Goal: Task Accomplishment & Management: Manage account settings

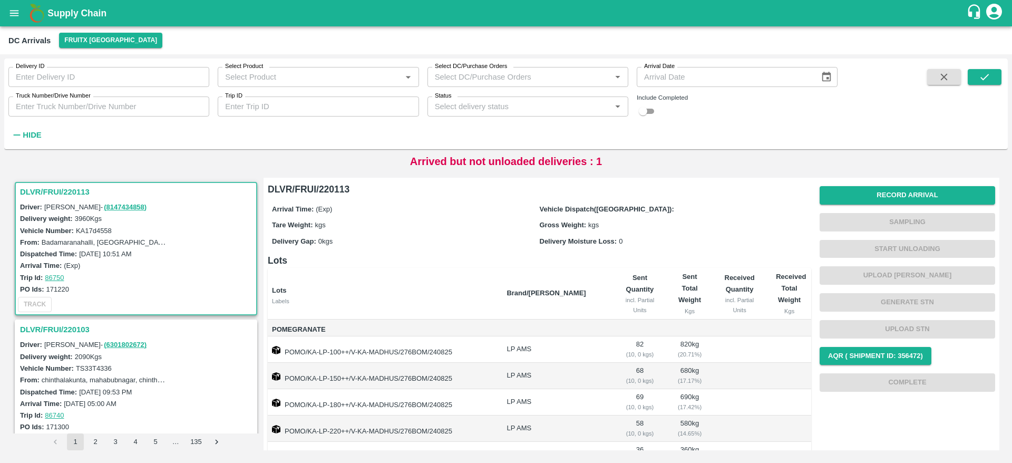
scroll to position [154, 0]
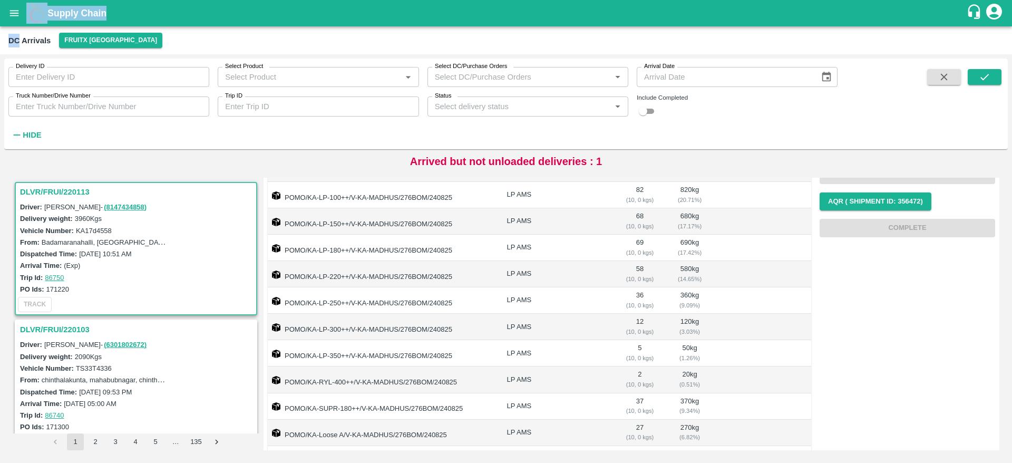
drag, startPoint x: 18, startPoint y: 26, endPoint x: 17, endPoint y: 18, distance: 8.0
click at [17, 18] on div "Supply Chain DC Arrivals FruitX [GEOGRAPHIC_DATA] Delivery ID Delivery ID Selec…" at bounding box center [506, 231] width 1012 height 463
click at [17, 18] on icon "open drawer" at bounding box center [14, 13] width 12 height 12
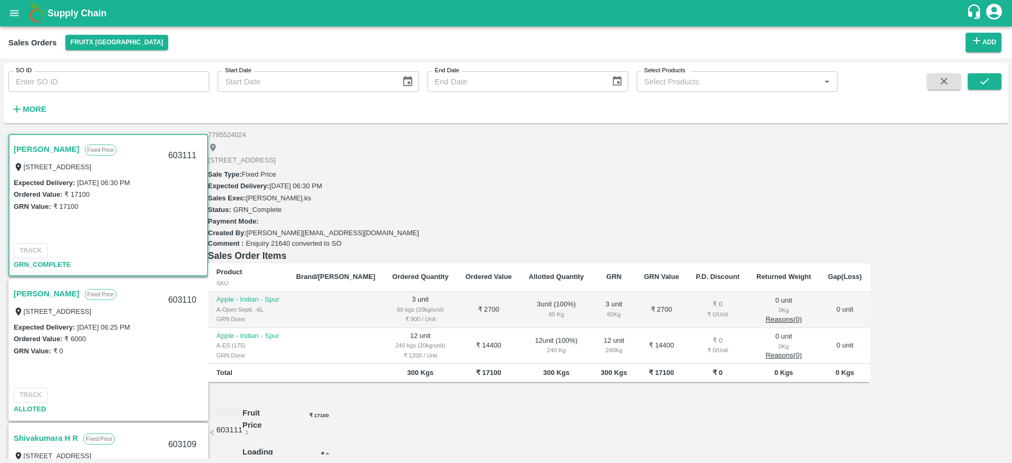
scroll to position [167, 0]
click at [50, 431] on link "Shivakumara H R" at bounding box center [46, 438] width 64 height 14
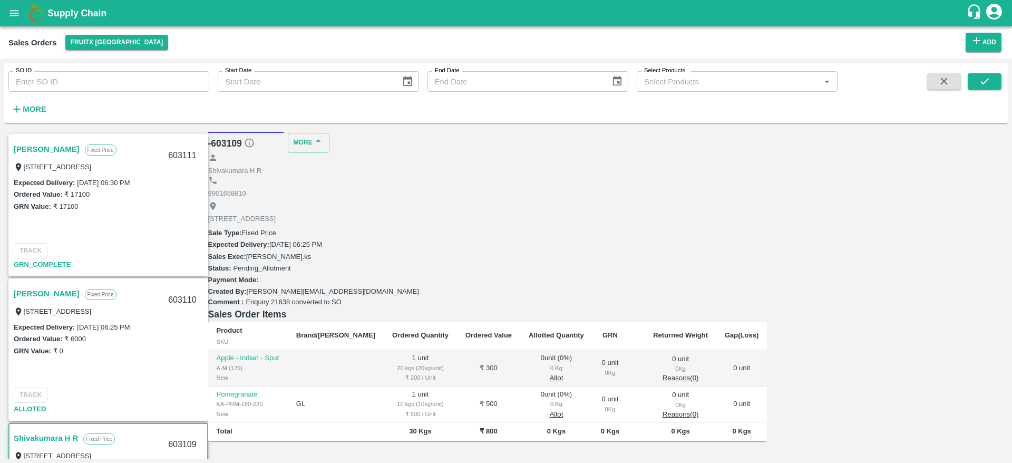
scroll to position [21, 0]
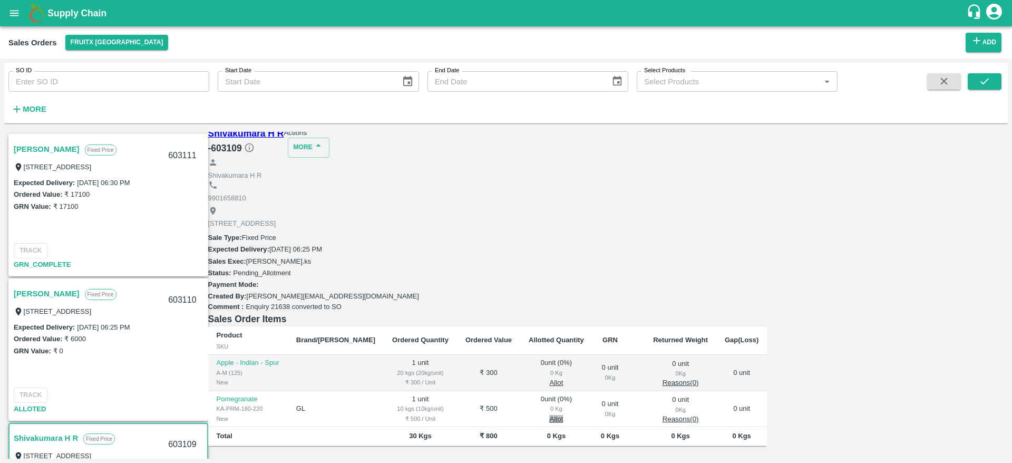
click at [563, 415] on button "Allot" at bounding box center [556, 419] width 14 height 8
type input "1"
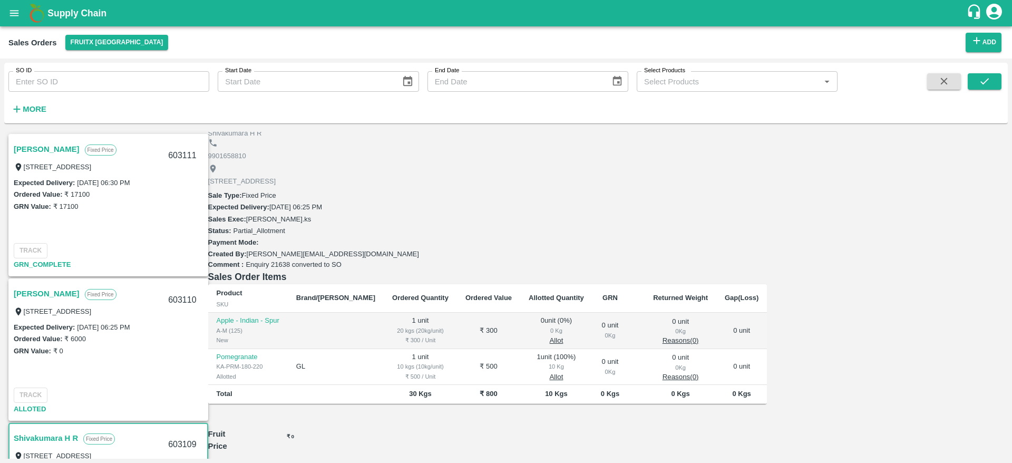
scroll to position [63, 0]
click at [202, 432] on div "603109" at bounding box center [182, 444] width 41 height 25
copy div "603109"
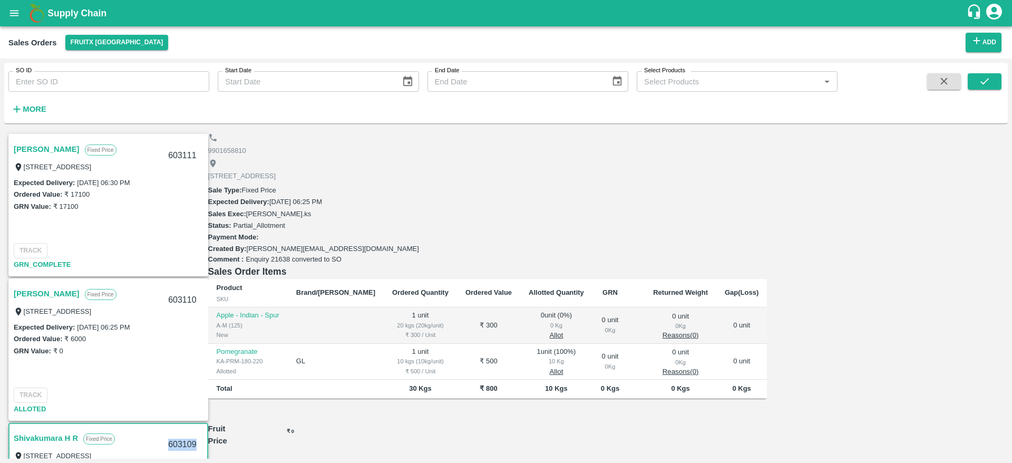
scroll to position [66, 0]
click at [57, 431] on link "Shivakumara H R" at bounding box center [46, 438] width 64 height 14
click at [563, 333] on button "Allot" at bounding box center [556, 337] width 14 height 8
type input "1"
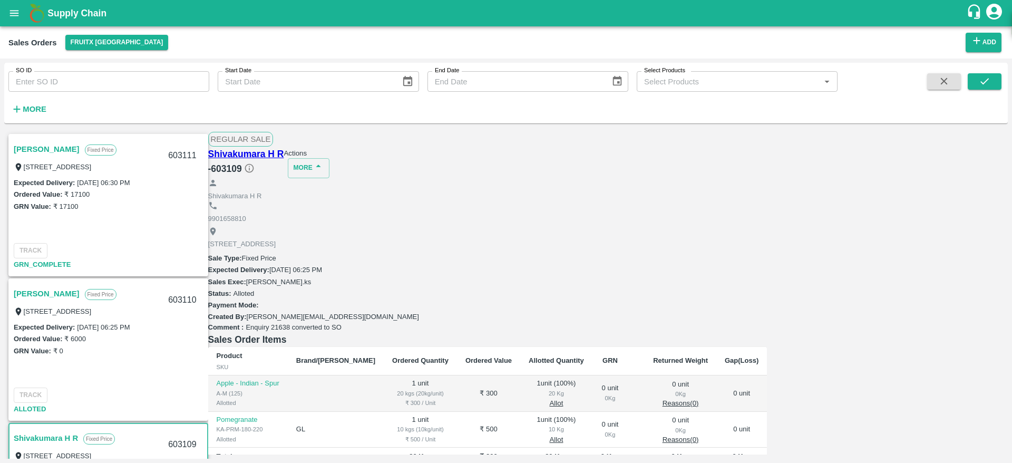
click at [202, 432] on div "603109" at bounding box center [182, 444] width 41 height 25
copy div "603109"
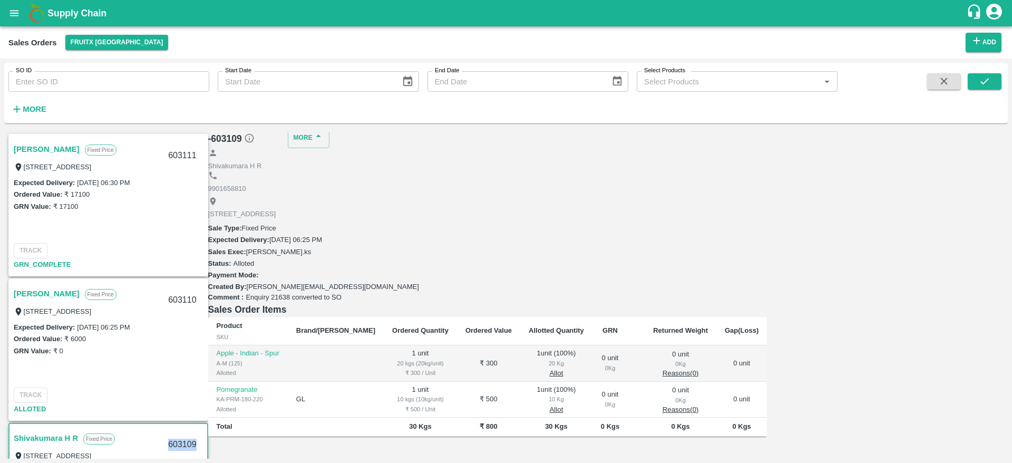
scroll to position [0, 0]
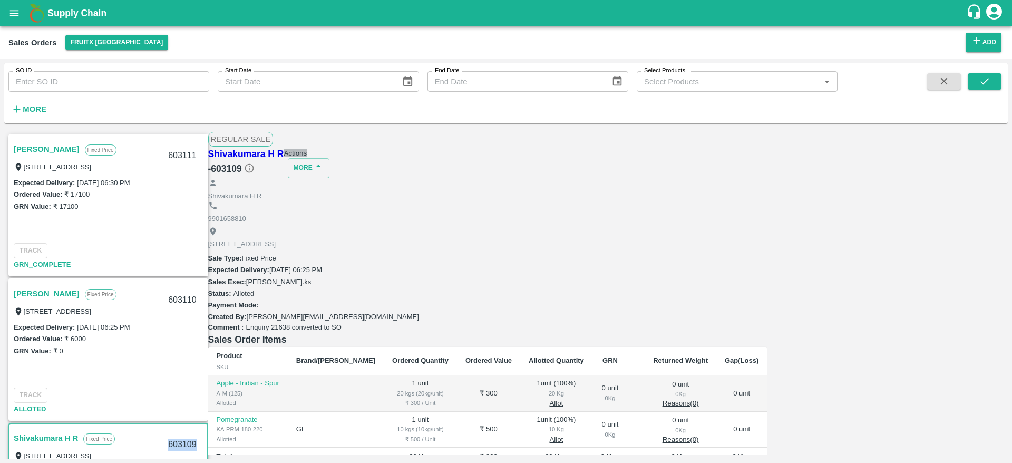
click at [307, 157] on button "Actions" at bounding box center [295, 153] width 23 height 8
click at [908, 193] on li "Deliver" at bounding box center [947, 194] width 111 height 18
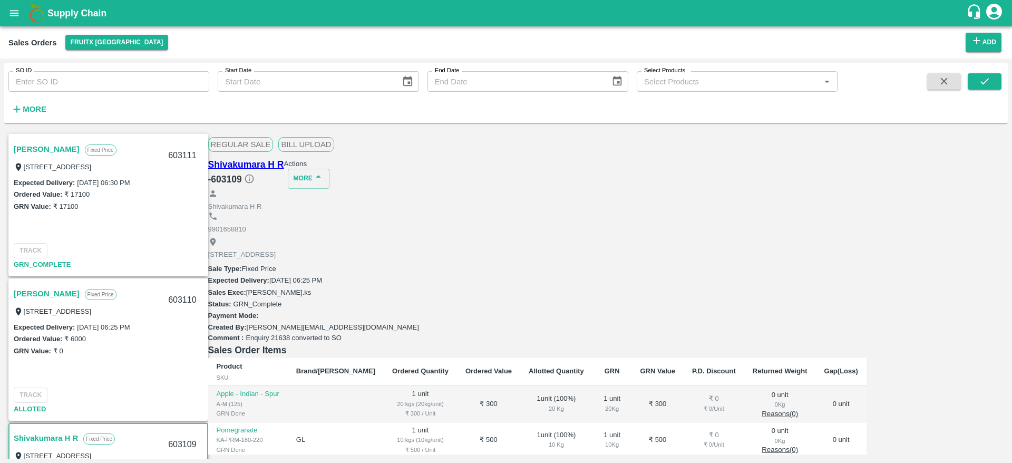
click at [594, 189] on div "Shivakumara H R" at bounding box center [537, 200] width 658 height 23
click at [307, 166] on button "Actions" at bounding box center [295, 164] width 23 height 8
click at [950, 182] on li "Truck Dispatch as per OPS" at bounding box center [947, 187] width 111 height 18
type input "[DATE] 02:36 PM"
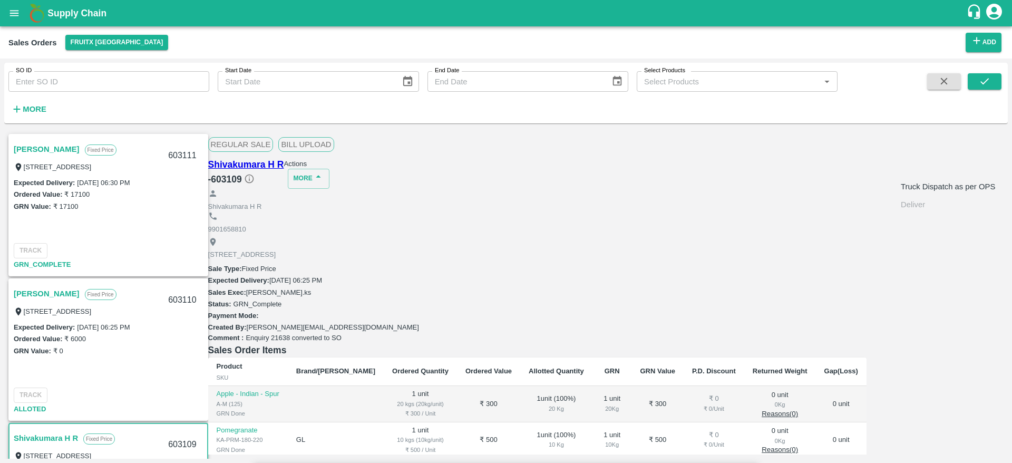
type textarea "OTD"
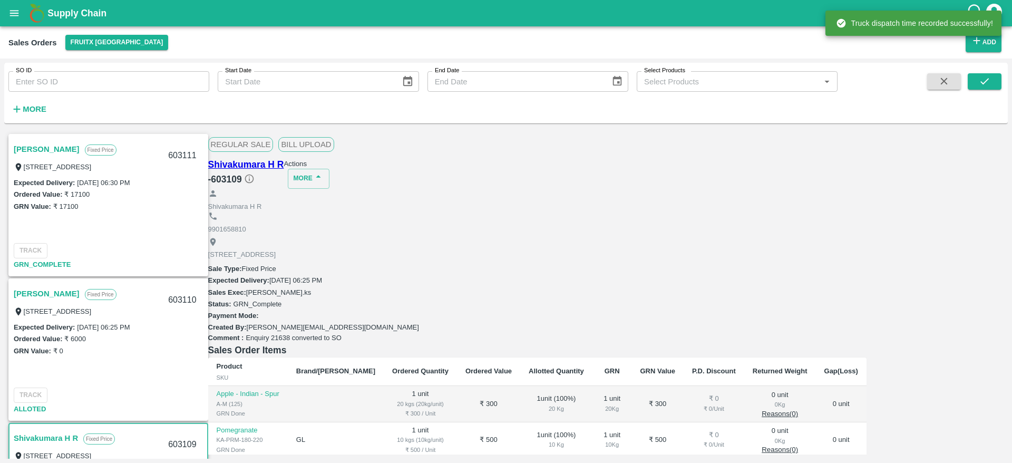
scroll to position [0, 0]
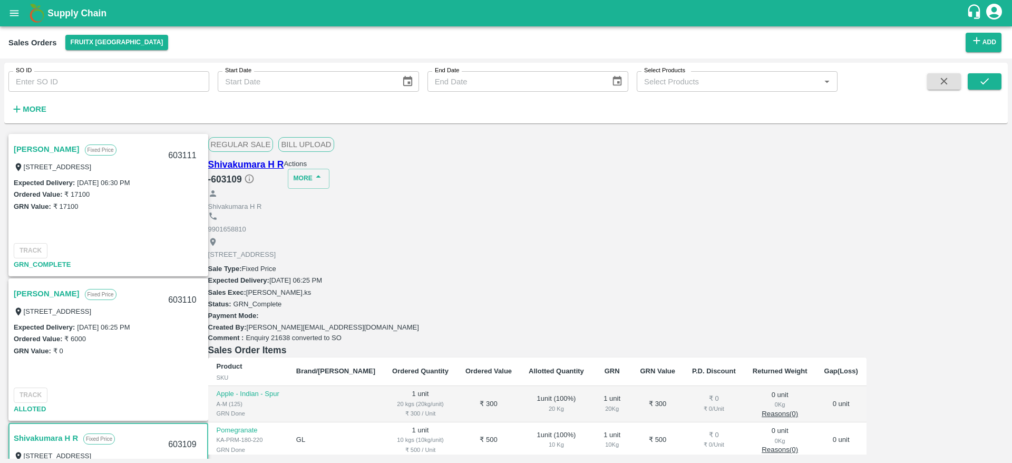
click at [43, 287] on link "[PERSON_NAME]" at bounding box center [47, 294] width 66 height 14
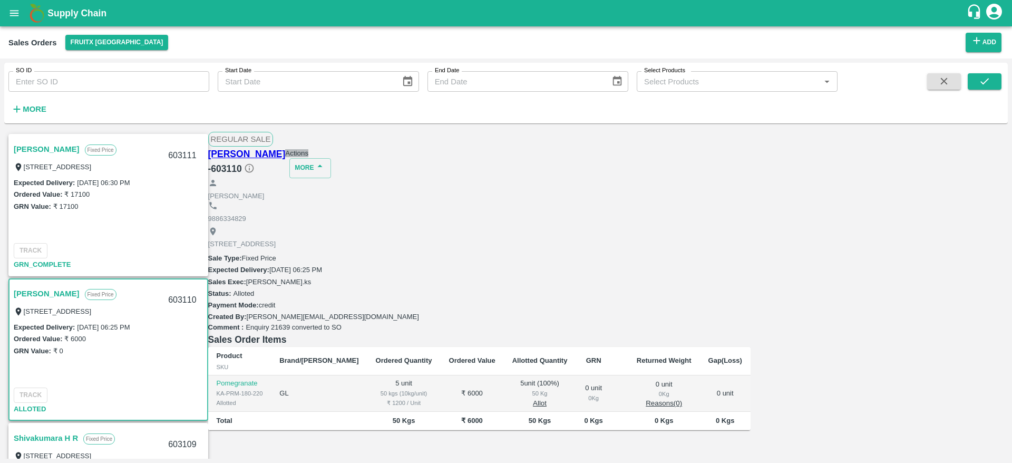
click at [308, 154] on button "Actions" at bounding box center [296, 153] width 23 height 8
click at [913, 204] on ul "Truck Dispatch as per OPS Deliver" at bounding box center [947, 185] width 111 height 45
click at [912, 198] on li "Deliver" at bounding box center [947, 194] width 111 height 18
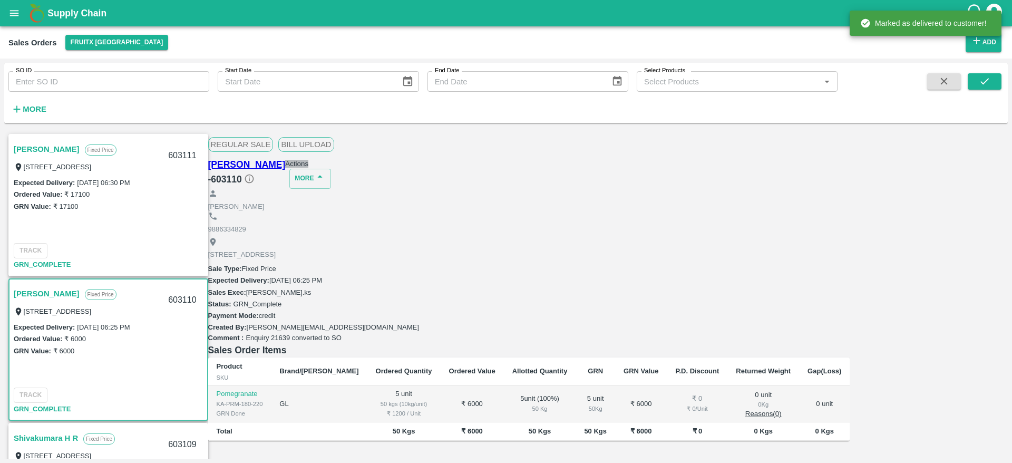
click at [308, 163] on button "Actions" at bounding box center [296, 164] width 23 height 8
click at [906, 190] on li "Truck Dispatch as per OPS" at bounding box center [947, 187] width 111 height 18
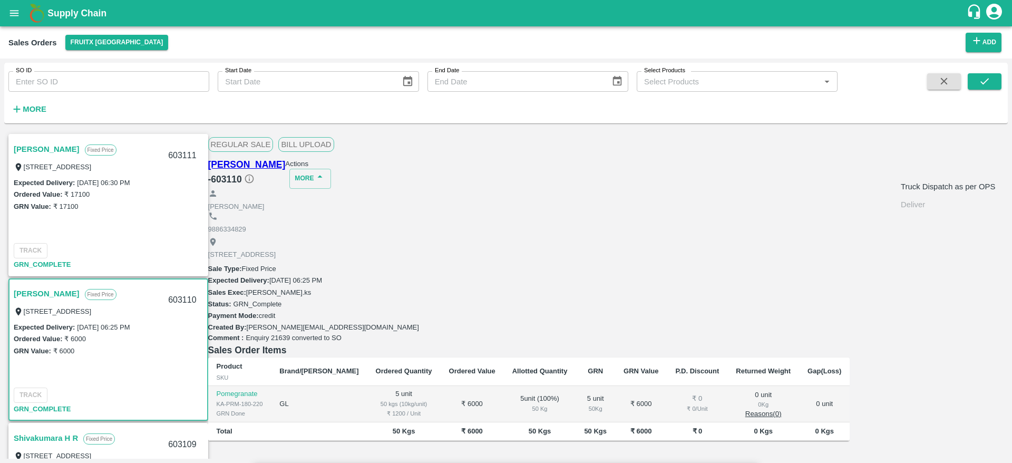
type textarea "OTD"
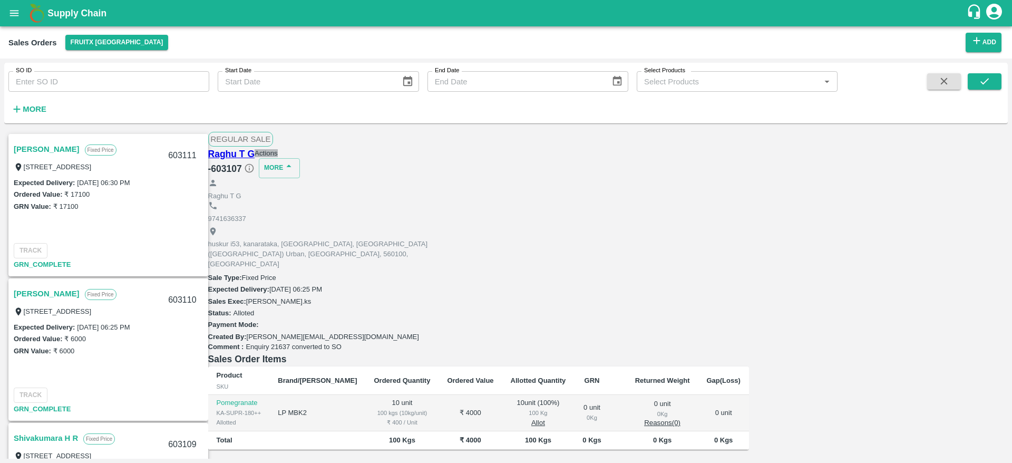
click at [278, 149] on button "Actions" at bounding box center [266, 153] width 23 height 8
click at [910, 193] on li "Deliver" at bounding box center [947, 194] width 111 height 18
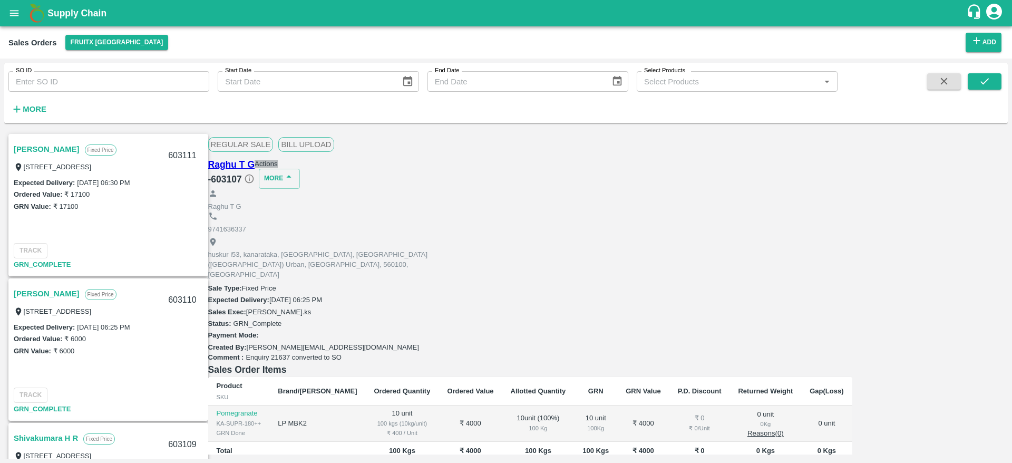
click at [278, 160] on button "Actions" at bounding box center [266, 164] width 23 height 8
click at [914, 181] on li "Truck Dispatch as per OPS" at bounding box center [947, 187] width 111 height 18
type textarea "OTD"
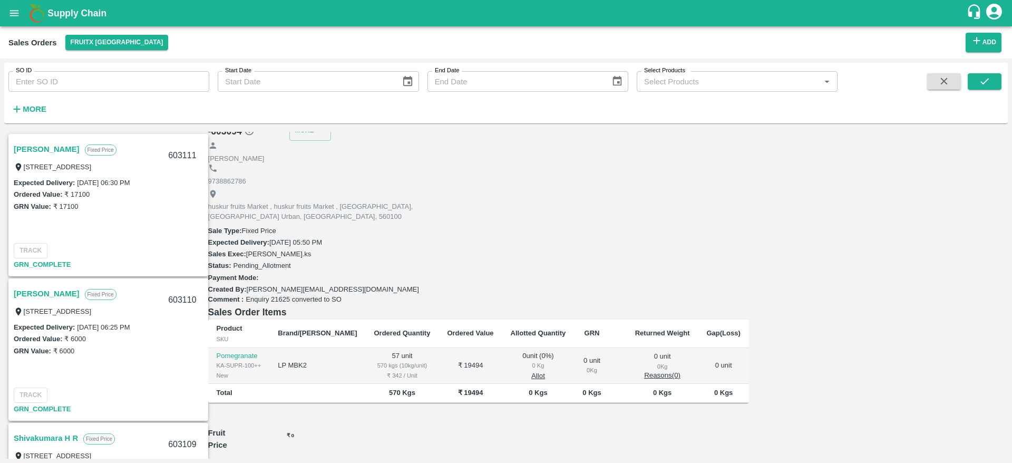
scroll to position [45, 0]
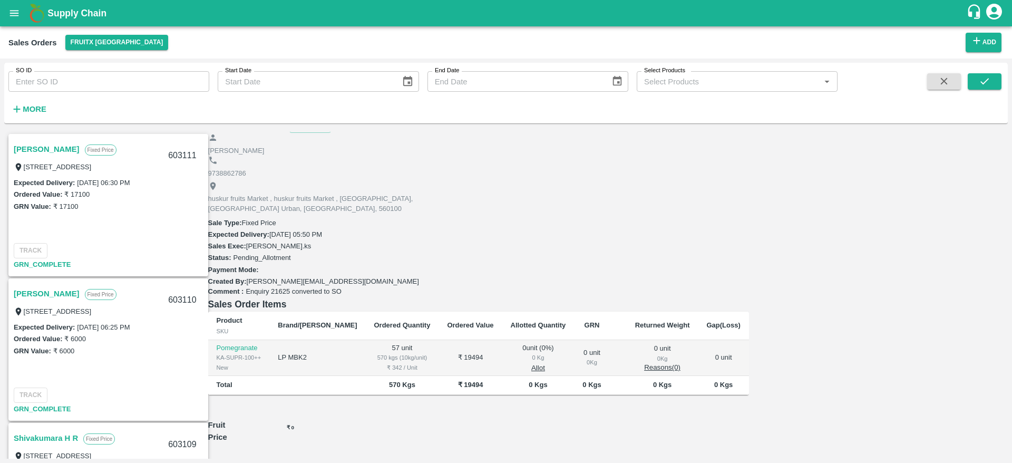
click at [545, 364] on button "Allot" at bounding box center [538, 368] width 14 height 8
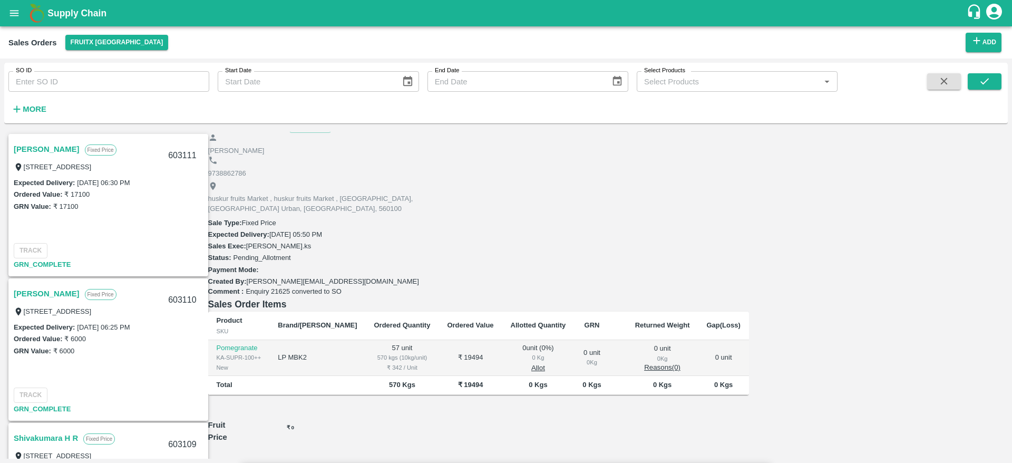
type input "57"
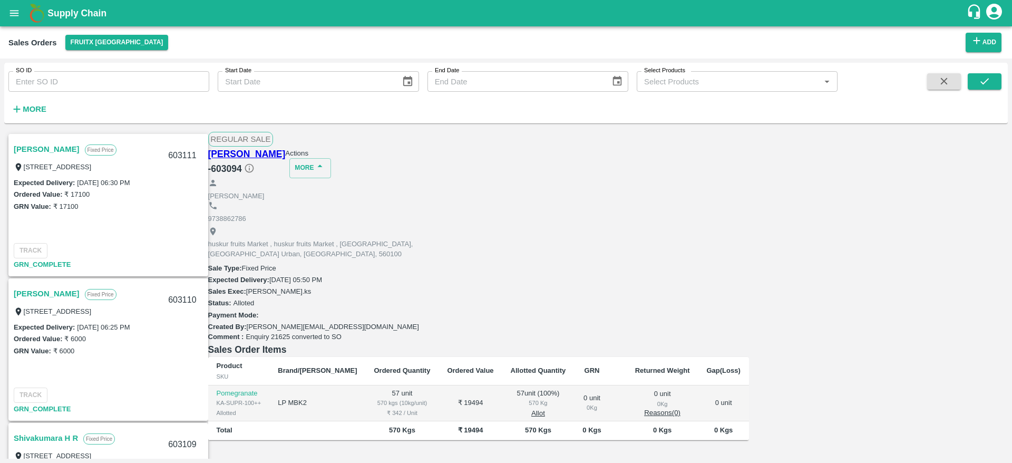
scroll to position [2276, 0]
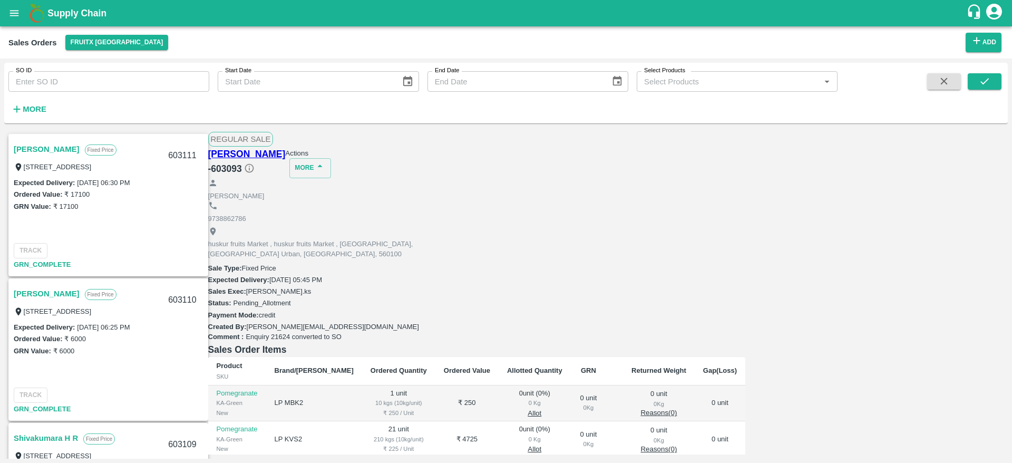
scroll to position [2161, 0]
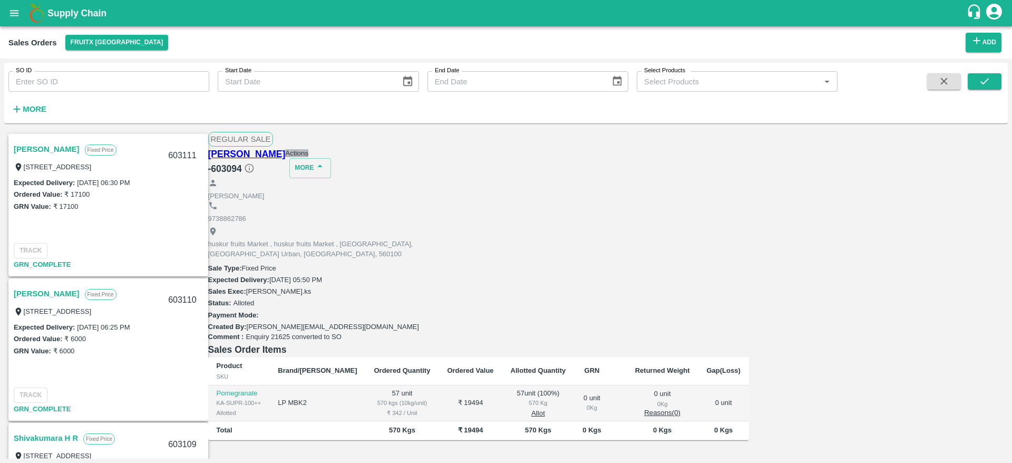
click at [308, 157] on button "Actions" at bounding box center [296, 153] width 23 height 8
click at [916, 191] on li "Deliver" at bounding box center [947, 194] width 111 height 18
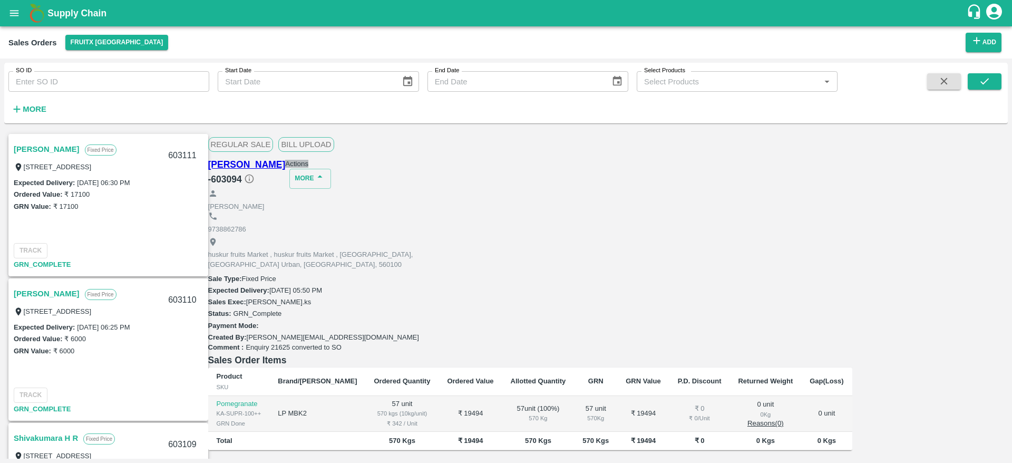
click at [308, 160] on button "Actions" at bounding box center [296, 164] width 23 height 8
click at [922, 189] on li "Truck Dispatch as per OPS" at bounding box center [947, 187] width 111 height 18
type textarea "OTD"
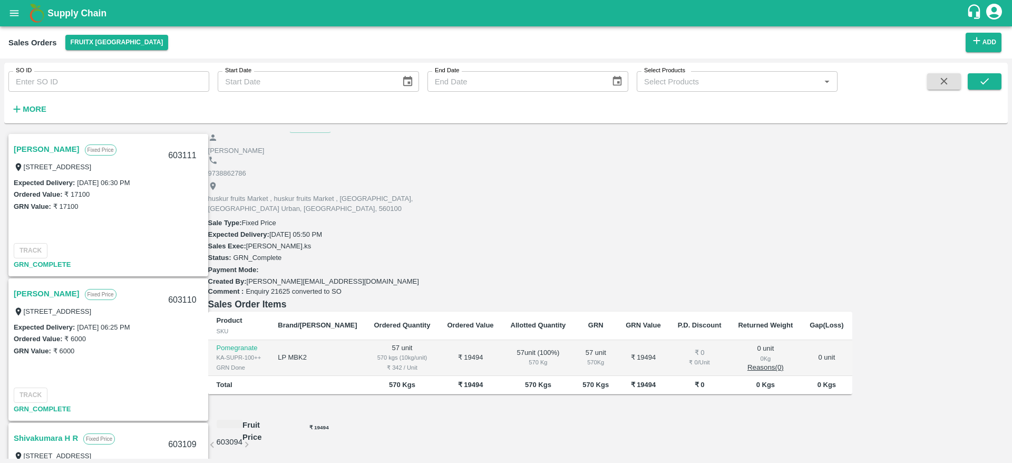
scroll to position [2285, 0]
copy div "603093"
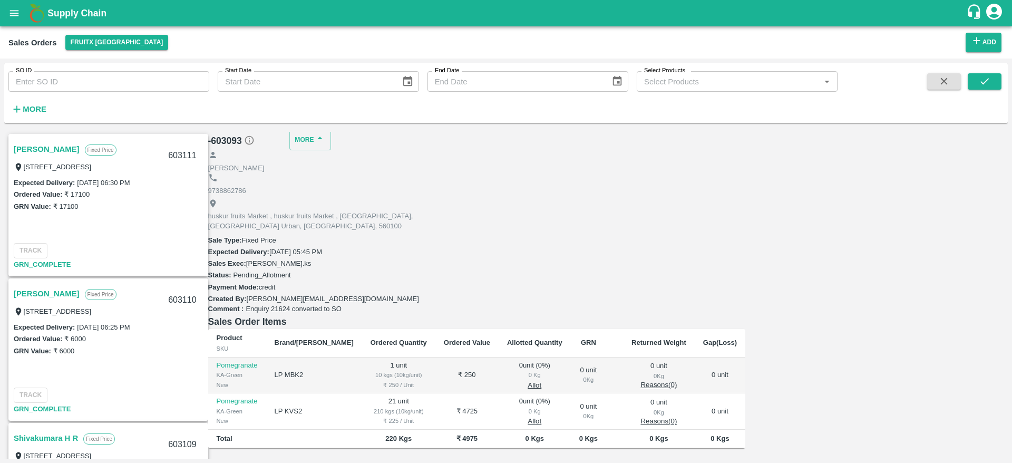
scroll to position [2978, 0]
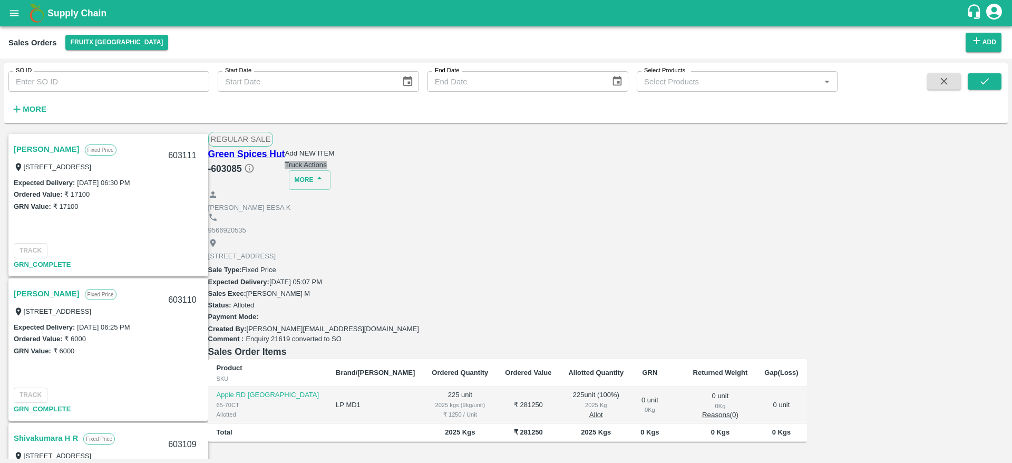
click at [327, 161] on button "Truck Actions" at bounding box center [306, 165] width 42 height 8
click at [624, 212] on div at bounding box center [506, 231] width 1012 height 463
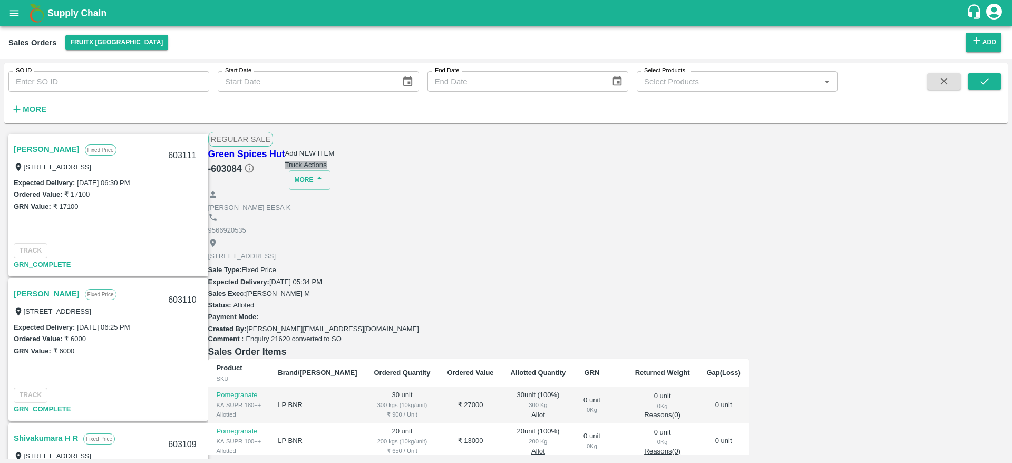
click at [327, 161] on button "Truck Actions" at bounding box center [306, 165] width 42 height 8
click at [658, 186] on div at bounding box center [506, 231] width 1012 height 463
click at [61, 73] on input "SO ID" at bounding box center [108, 81] width 201 height 20
click at [975, 77] on button "submit" at bounding box center [985, 81] width 34 height 16
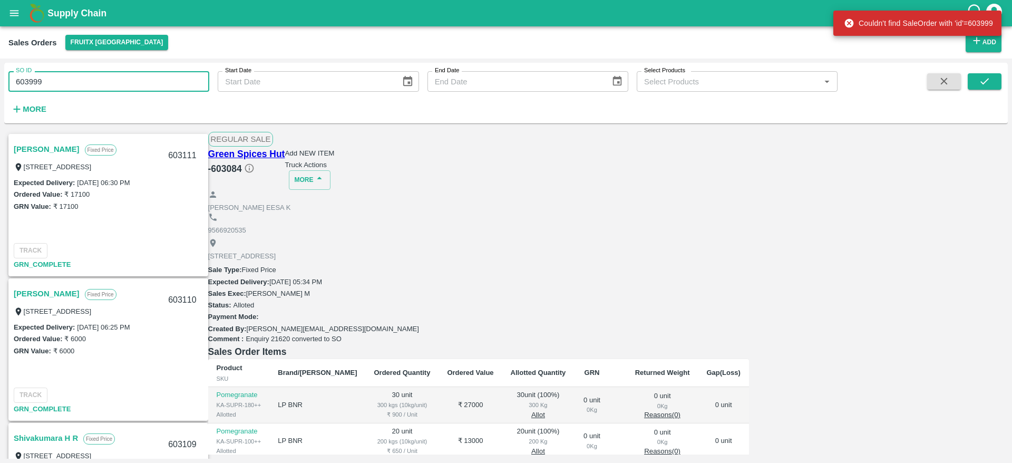
click at [35, 78] on input "603999" at bounding box center [108, 81] width 201 height 20
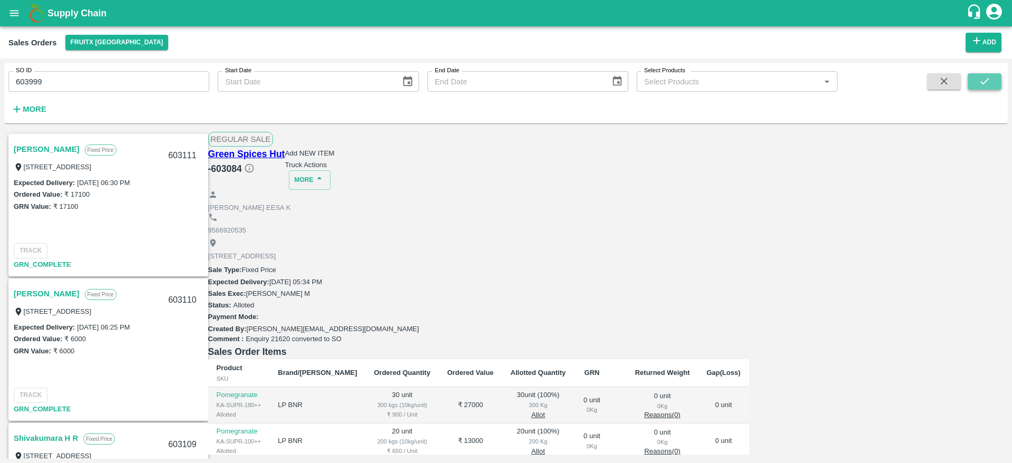
click at [985, 75] on icon "submit" at bounding box center [985, 81] width 12 height 12
click at [30, 77] on input "603999" at bounding box center [108, 81] width 201 height 20
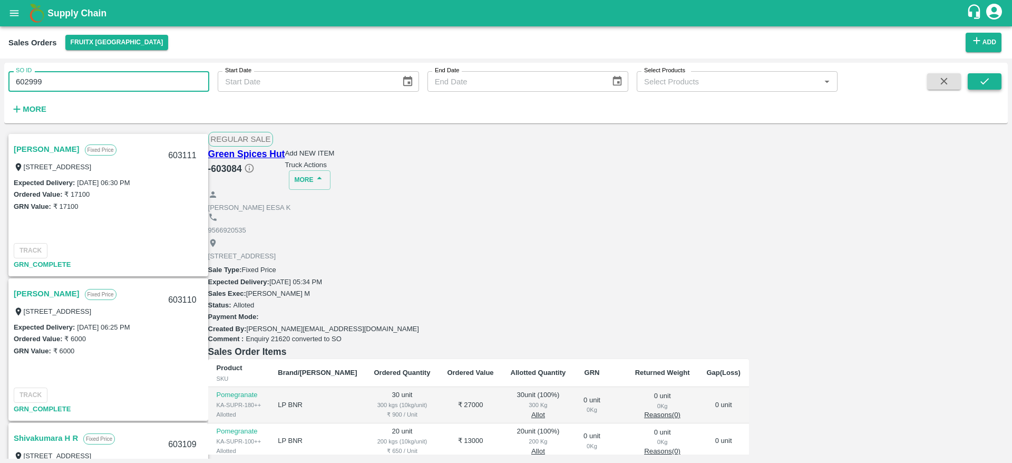
type input "602999"
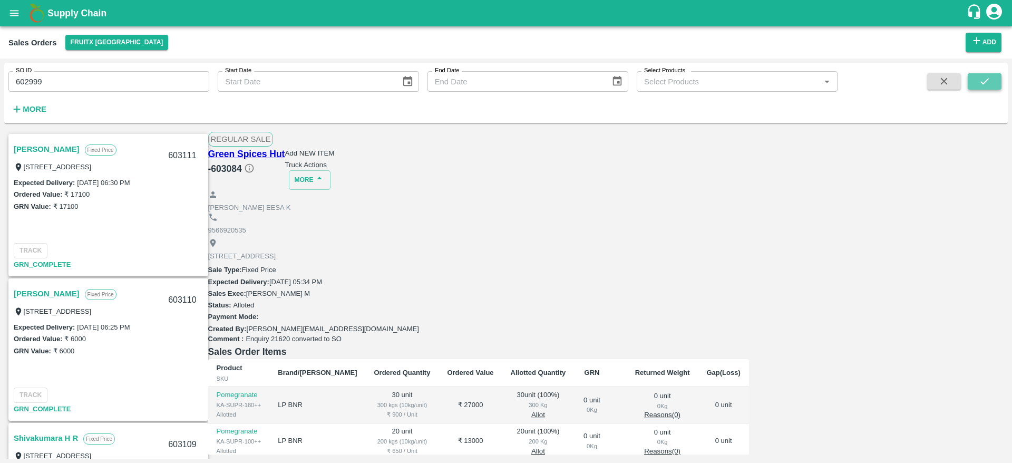
click at [986, 79] on icon "submit" at bounding box center [985, 81] width 12 height 12
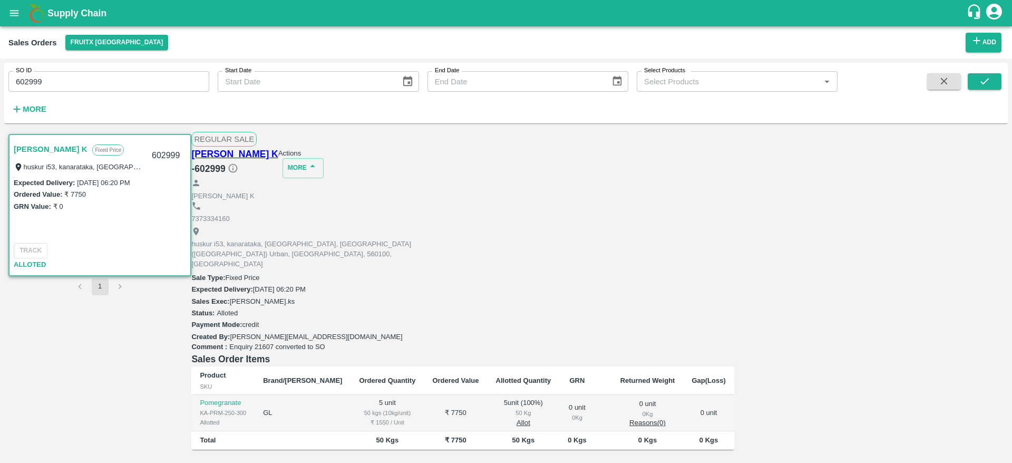
scroll to position [30, 0]
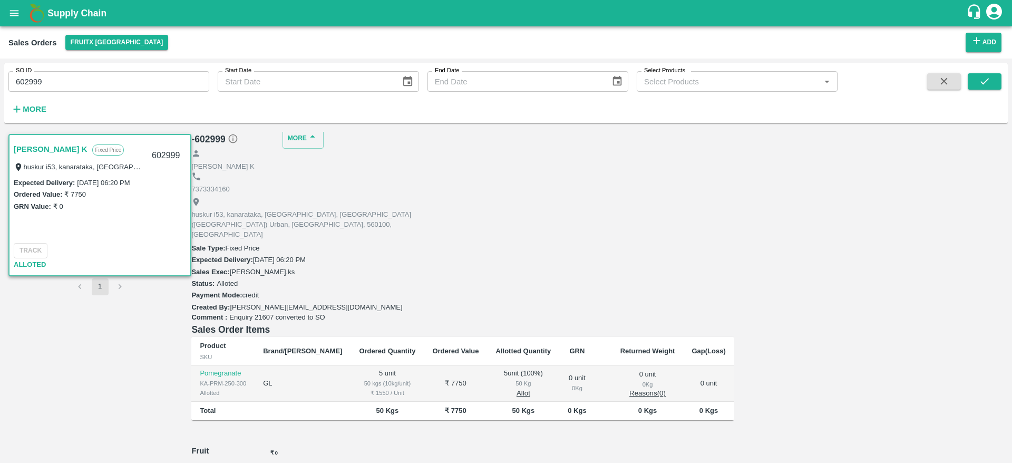
click at [42, 142] on link "[PERSON_NAME] K" at bounding box center [50, 149] width 73 height 14
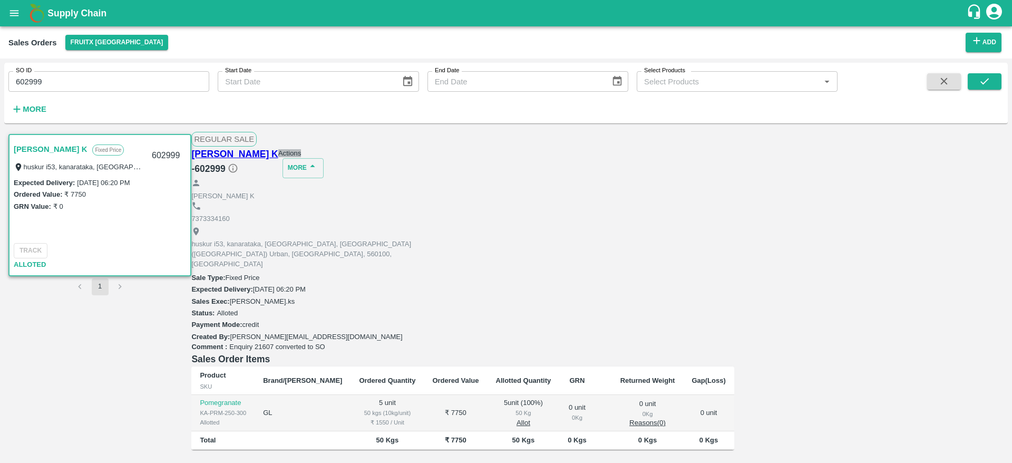
click at [302, 150] on button "Actions" at bounding box center [289, 153] width 23 height 8
click at [910, 197] on li "Deliver" at bounding box center [947, 194] width 111 height 18
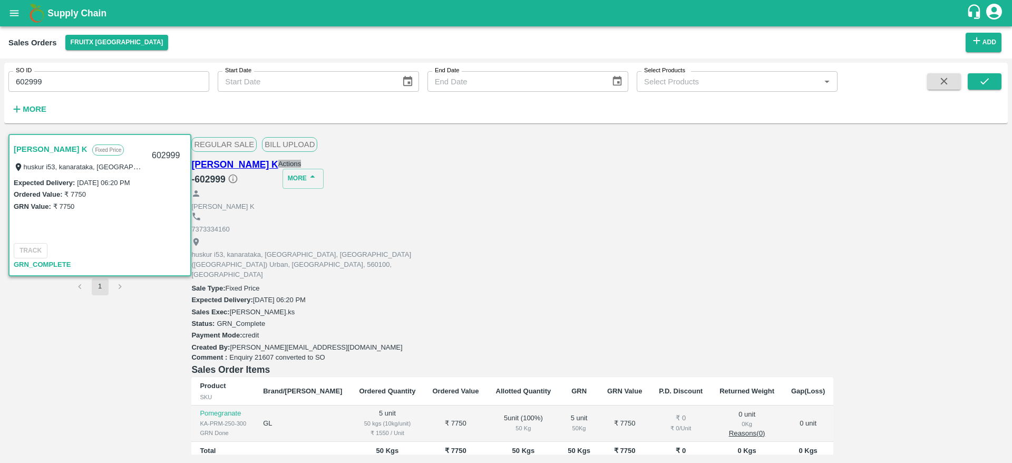
click at [302, 163] on button "Actions" at bounding box center [289, 164] width 23 height 8
click at [917, 176] on ul "Truck Dispatch as per OPS Deliver" at bounding box center [947, 195] width 111 height 45
click at [918, 179] on li "Truck Dispatch as per OPS" at bounding box center [947, 187] width 111 height 18
type textarea "OTD"
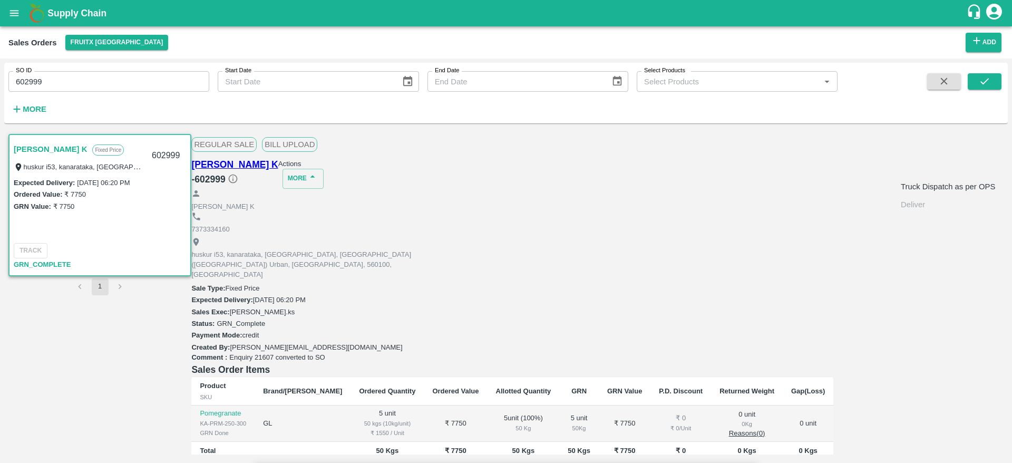
drag, startPoint x: 726, startPoint y: 297, endPoint x: 730, endPoint y: 280, distance: 17.2
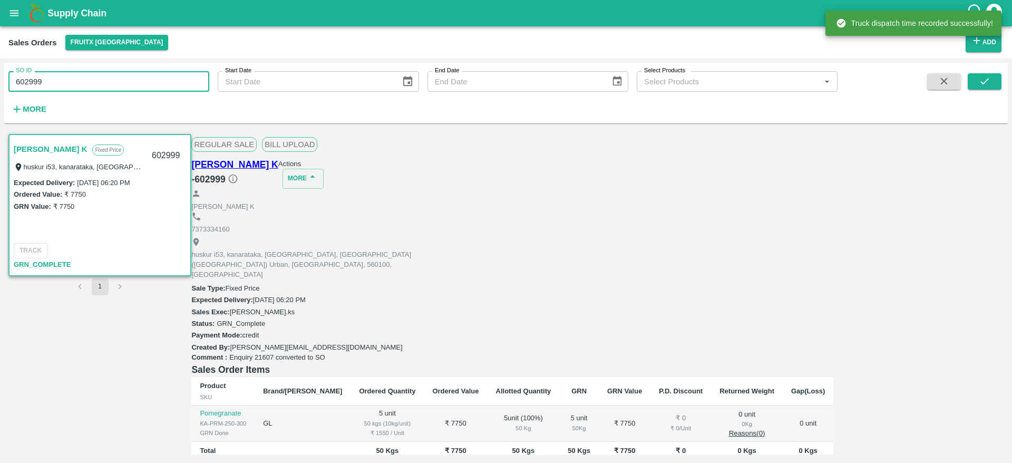
click at [47, 76] on input "602999" at bounding box center [108, 81] width 201 height 20
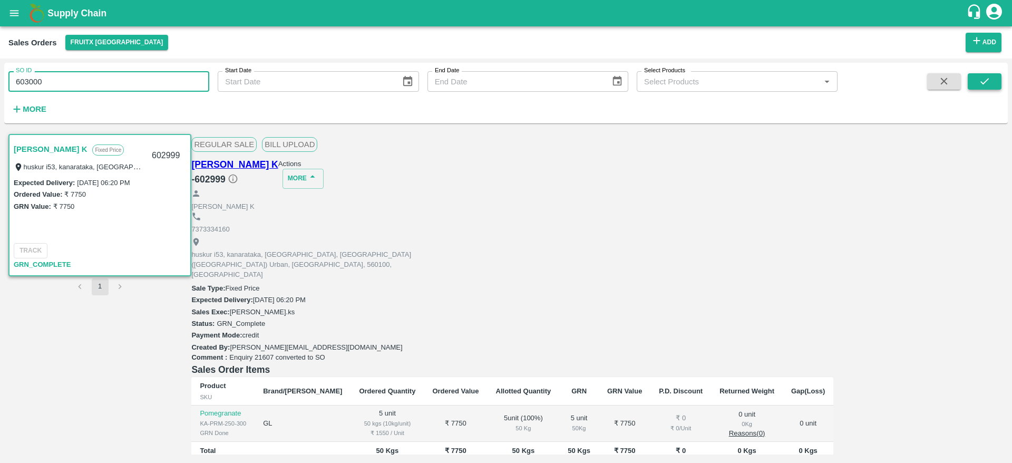
type input "603000"
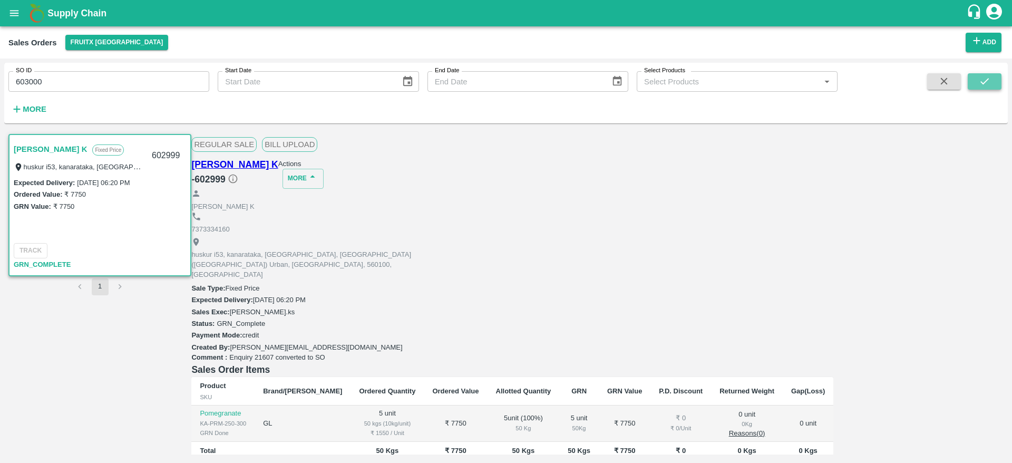
click at [995, 73] on button "submit" at bounding box center [985, 81] width 34 height 16
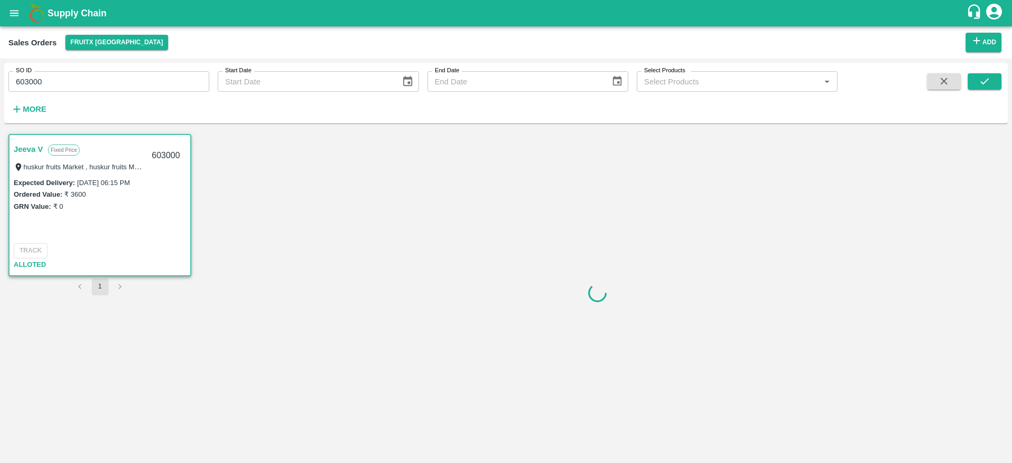
click at [186, 143] on div "603000" at bounding box center [165, 155] width 41 height 25
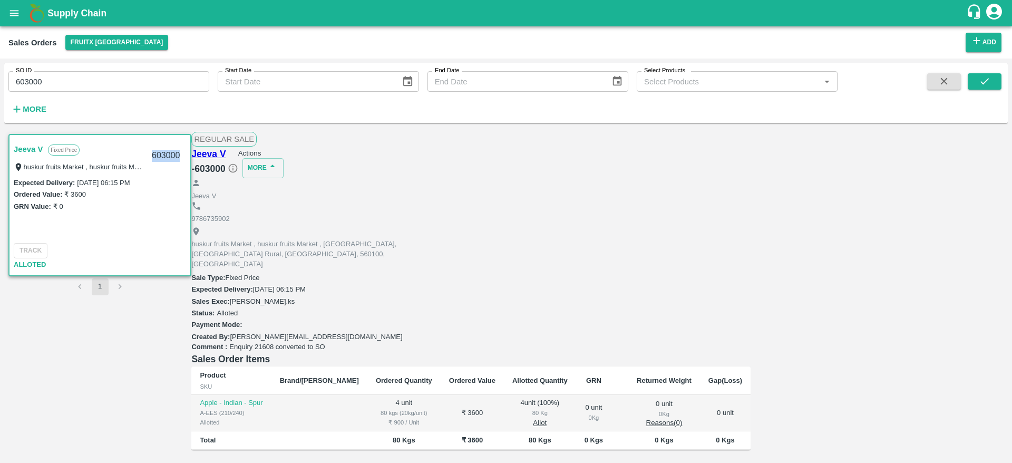
copy div "603000"
click at [261, 157] on button "Actions" at bounding box center [249, 153] width 23 height 8
click at [927, 193] on li "Deliver" at bounding box center [947, 194] width 111 height 18
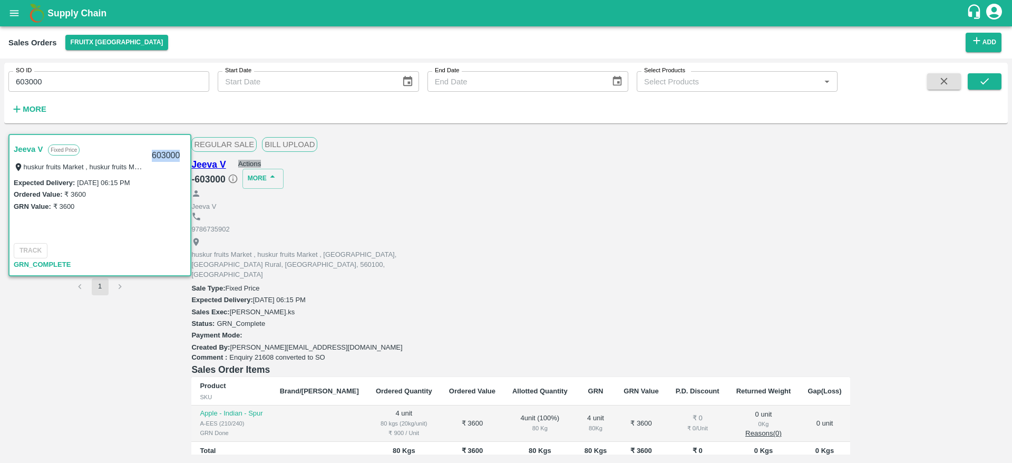
click at [261, 165] on button "Actions" at bounding box center [249, 164] width 23 height 8
click at [908, 188] on li "Truck Dispatch as per OPS" at bounding box center [947, 187] width 111 height 18
type textarea "OTD"
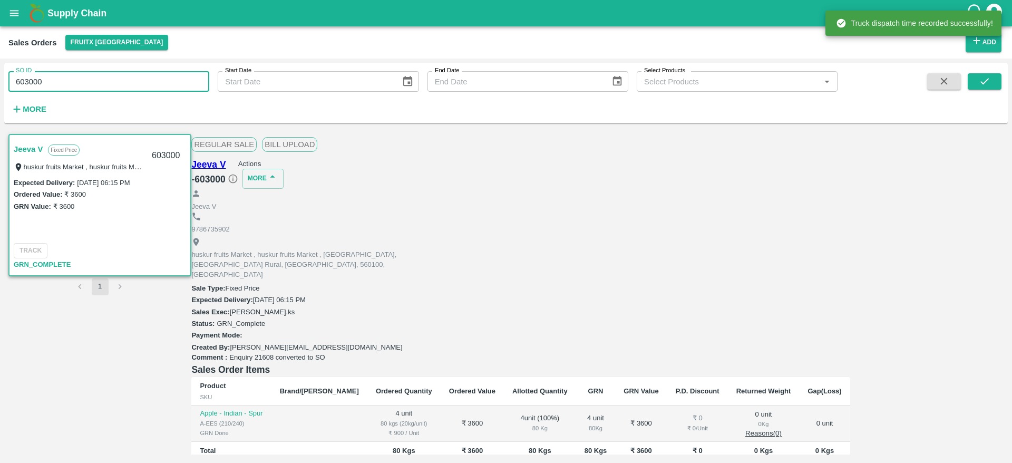
click at [57, 76] on input "603000" at bounding box center [108, 81] width 201 height 20
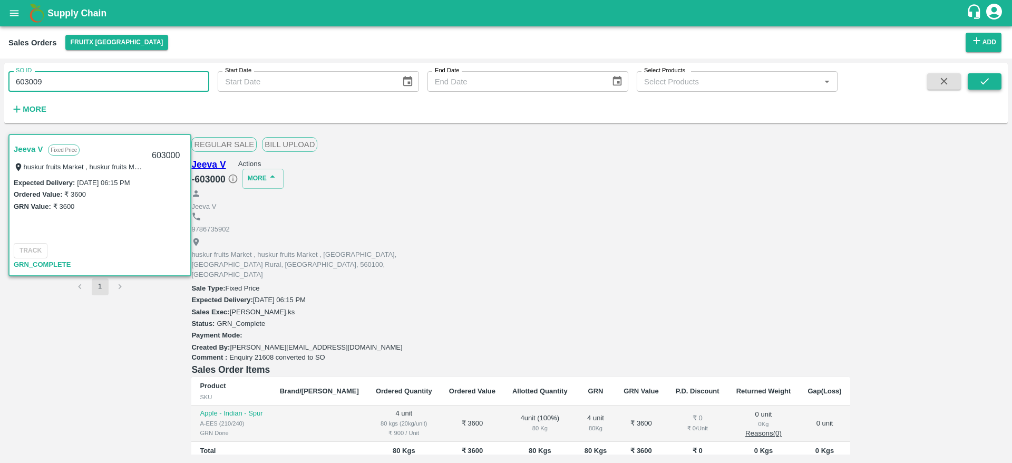
type input "603009"
click at [985, 75] on icon "submit" at bounding box center [985, 81] width 12 height 12
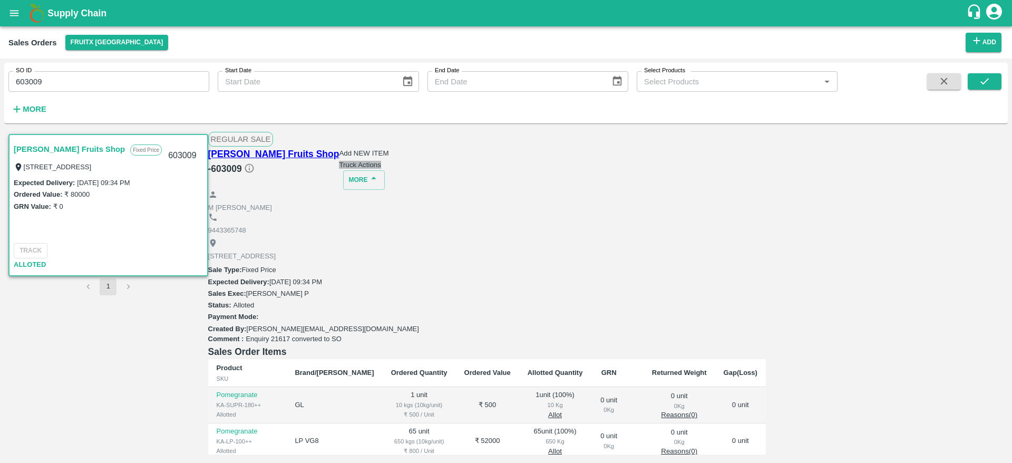
click at [381, 162] on button "Truck Actions" at bounding box center [360, 165] width 42 height 8
click at [712, 199] on div at bounding box center [506, 231] width 1012 height 463
click at [60, 80] on input "603009" at bounding box center [108, 81] width 201 height 20
type input "603010"
click at [983, 75] on icon "submit" at bounding box center [985, 81] width 12 height 12
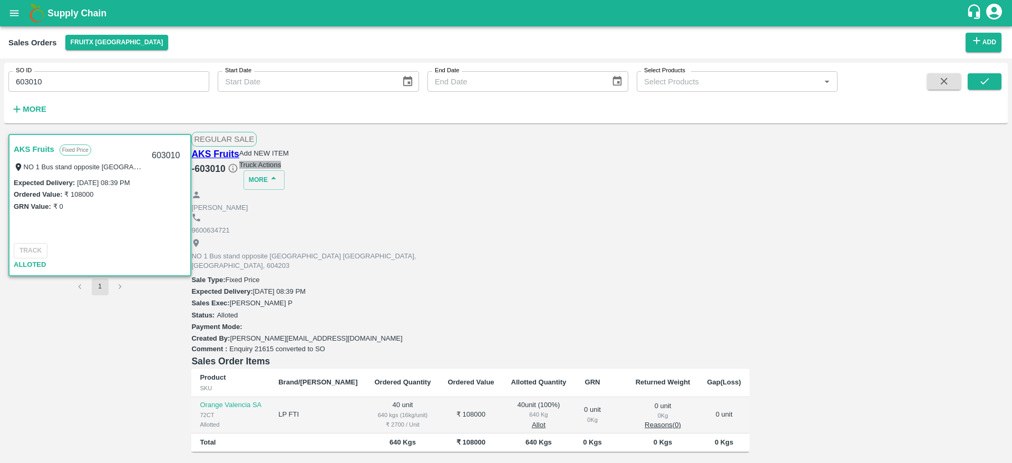
click at [281, 161] on button "Truck Actions" at bounding box center [260, 165] width 42 height 8
click at [77, 77] on div at bounding box center [506, 231] width 1012 height 463
click at [65, 71] on input "603010" at bounding box center [108, 81] width 201 height 20
type input "603110"
click at [973, 79] on button "submit" at bounding box center [985, 81] width 34 height 16
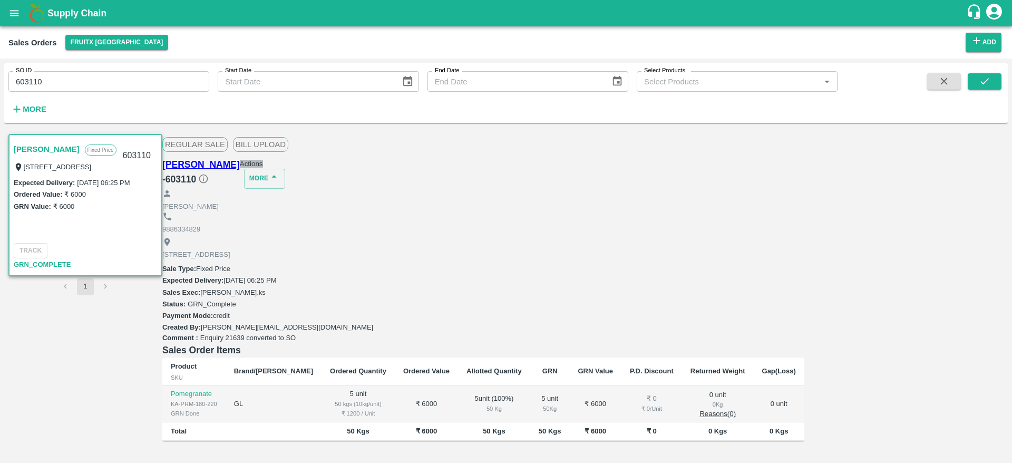
click at [263, 164] on button "Actions" at bounding box center [251, 164] width 23 height 8
